Goal: Entertainment & Leisure: Consume media (video, audio)

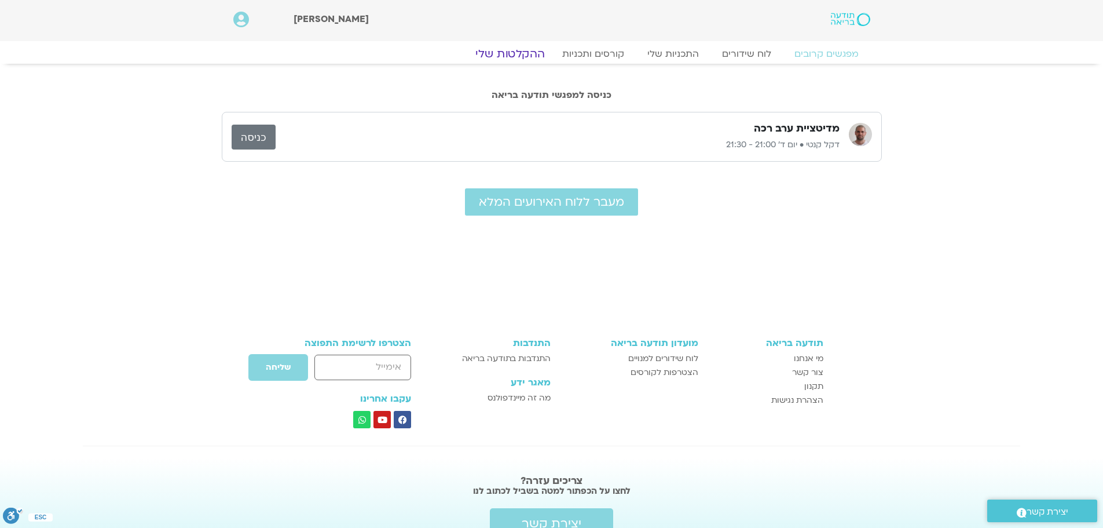
click at [526, 50] on link "ההקלטות שלי" at bounding box center [510, 54] width 97 height 14
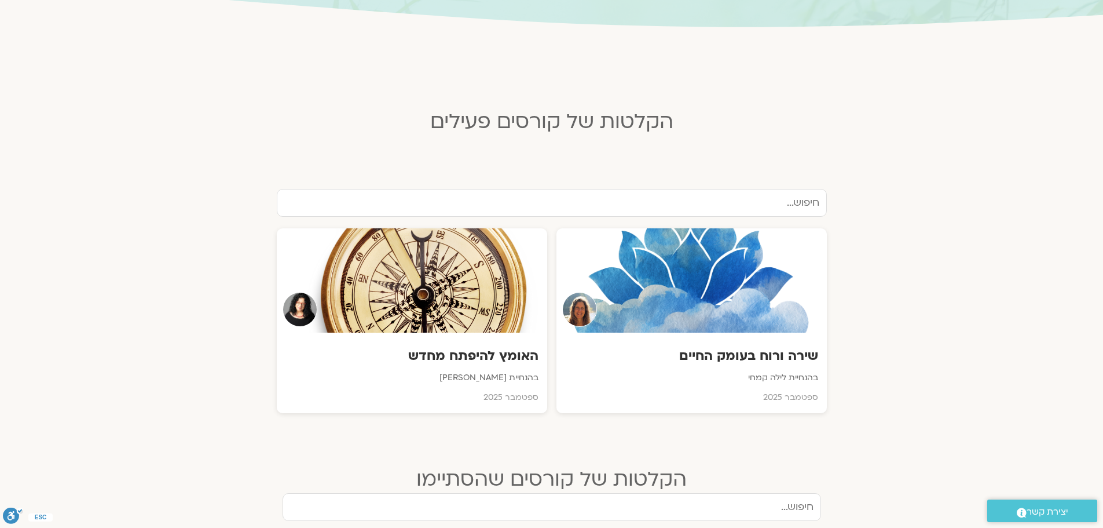
scroll to position [232, 0]
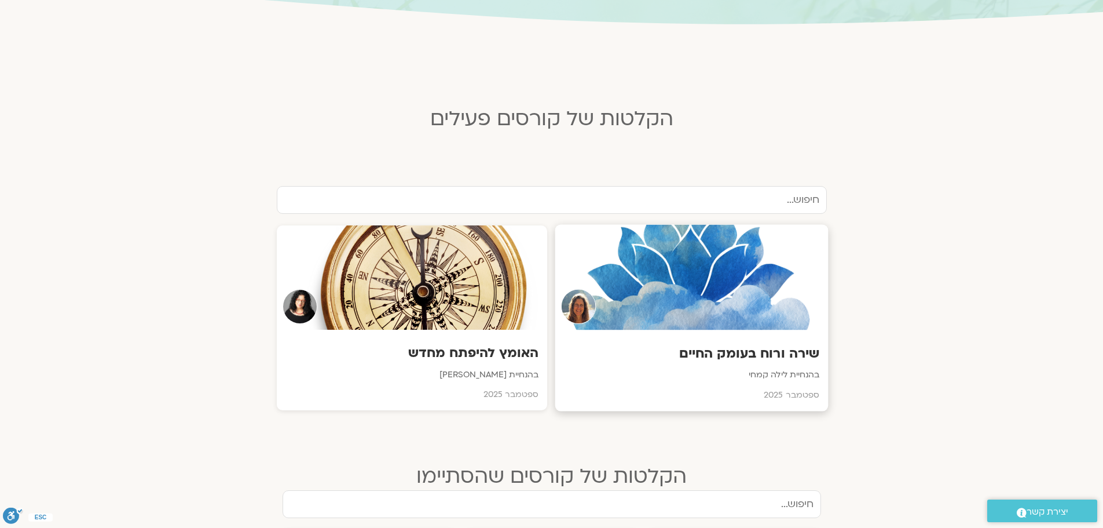
click at [780, 350] on h3 "שירה ורוח בעומק החיים" at bounding box center [691, 354] width 255 height 18
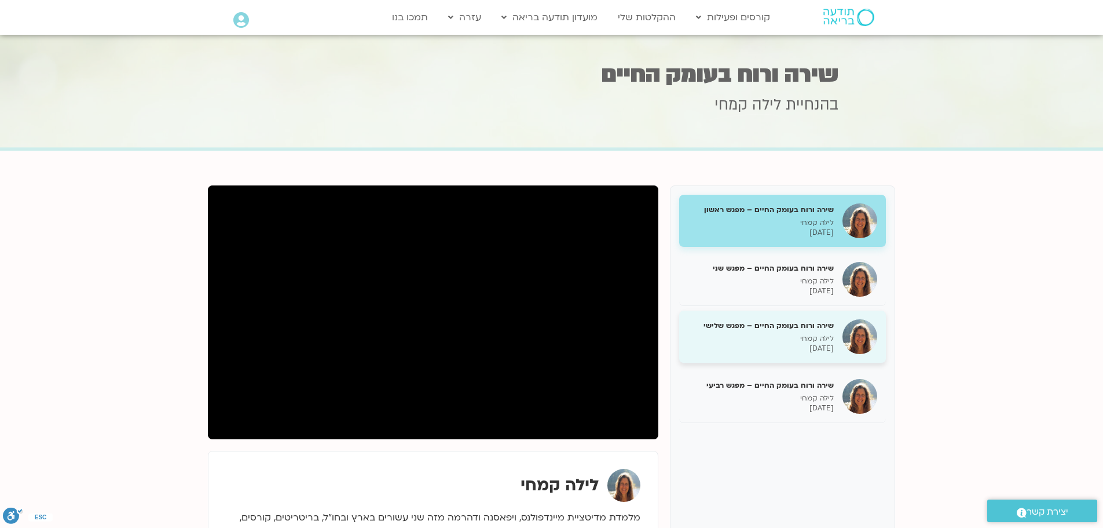
click at [752, 327] on h5 "שירה ורוח בעומק החיים – מפגש שלישי" at bounding box center [761, 325] width 146 height 10
